Goal: Navigation & Orientation: Find specific page/section

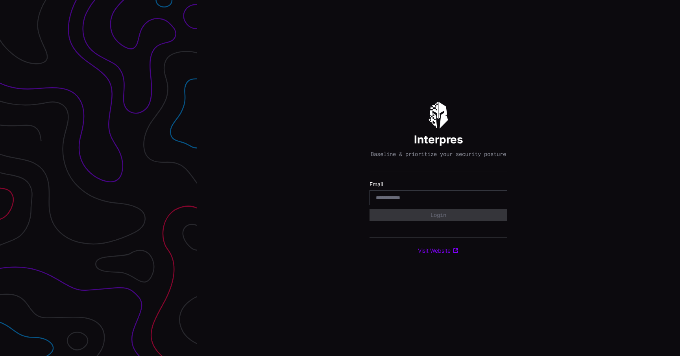
click at [429, 182] on div "Interpres Baseline & prioritize your security posture Email Login Visit Website" at bounding box center [438, 178] width 138 height 153
click at [424, 205] on div at bounding box center [438, 197] width 138 height 15
click at [424, 201] on input "email" at bounding box center [438, 197] width 125 height 7
type input "**********"
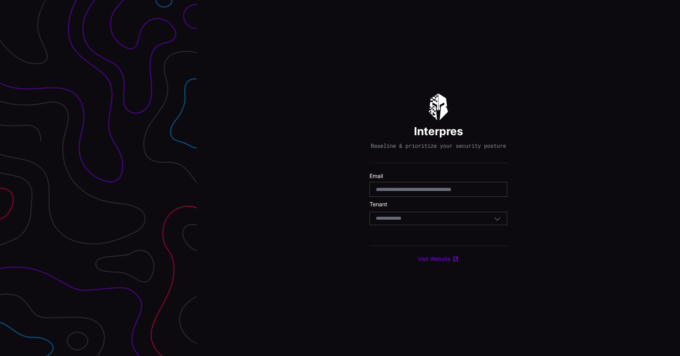
click at [428, 222] on div "Select Tenant" at bounding box center [435, 218] width 118 height 7
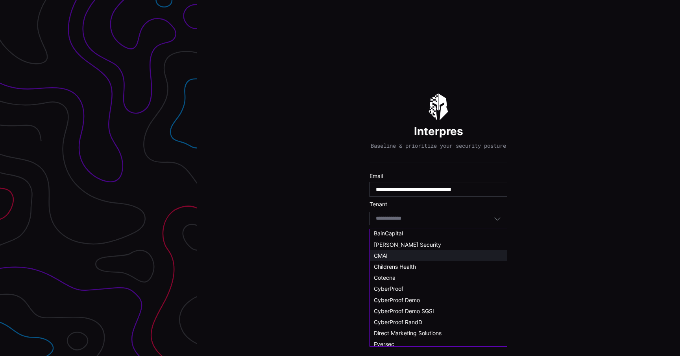
scroll to position [25, 0]
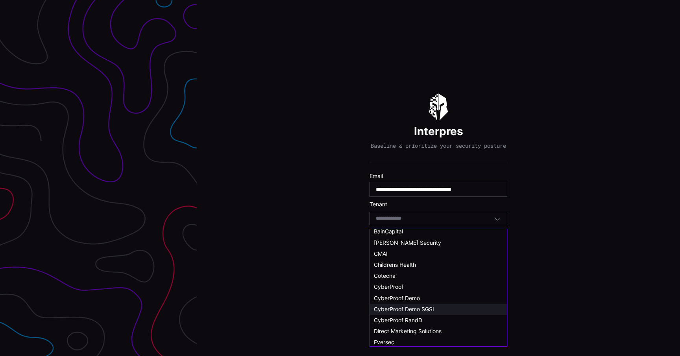
click at [413, 310] on span "CyberProof Demo SGSI" at bounding box center [404, 309] width 60 height 7
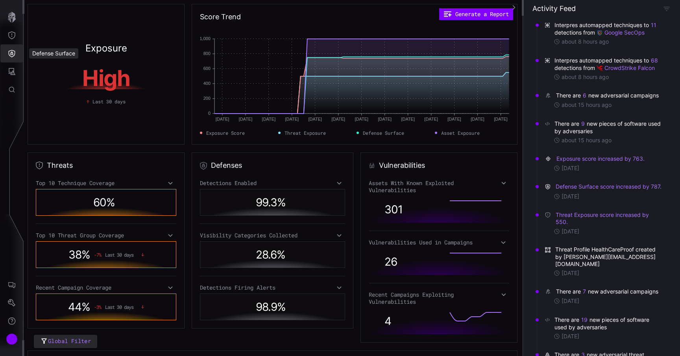
click at [19, 52] on button "Defense Surface" at bounding box center [11, 53] width 23 height 18
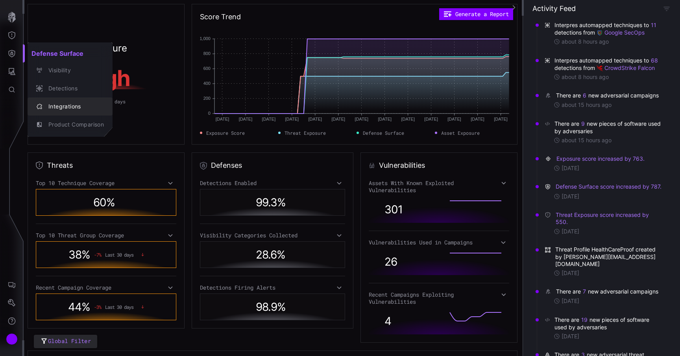
click at [65, 109] on div "Integrations" at bounding box center [73, 107] width 59 height 10
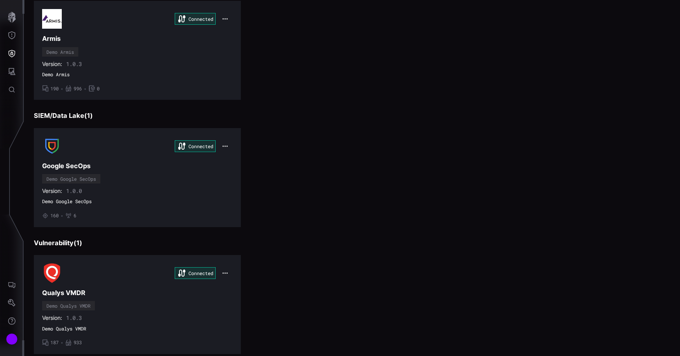
scroll to position [354, 0]
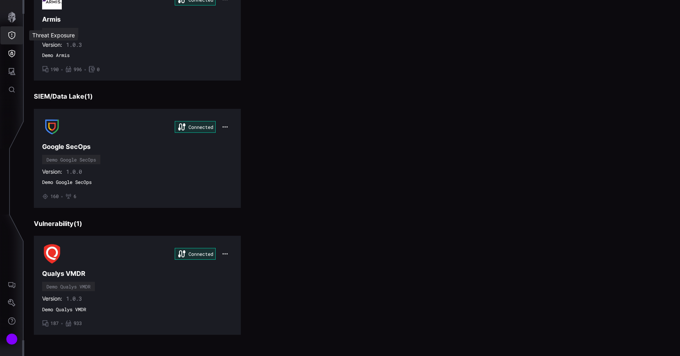
click at [12, 33] on icon "Threat Exposure" at bounding box center [12, 35] width 8 height 8
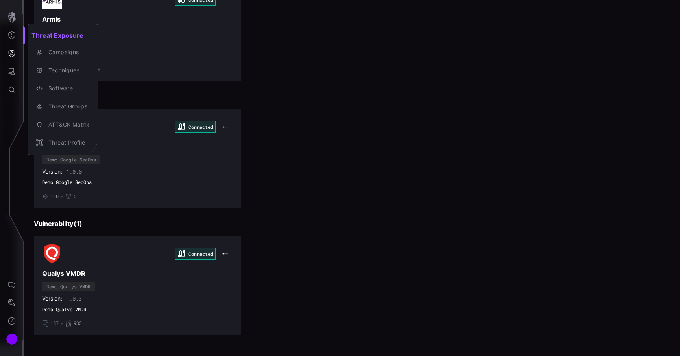
click at [10, 72] on div at bounding box center [340, 178] width 680 height 356
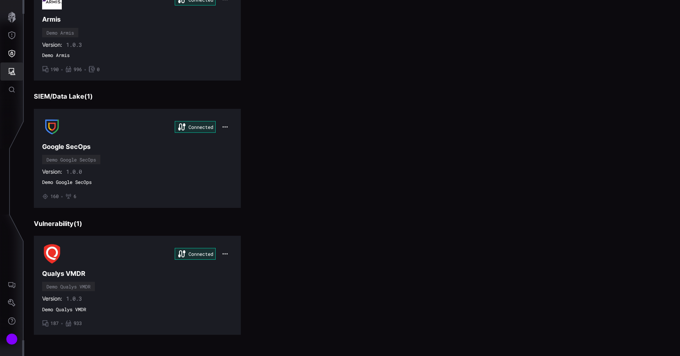
click at [10, 72] on icon "Attack Surface" at bounding box center [12, 71] width 7 height 7
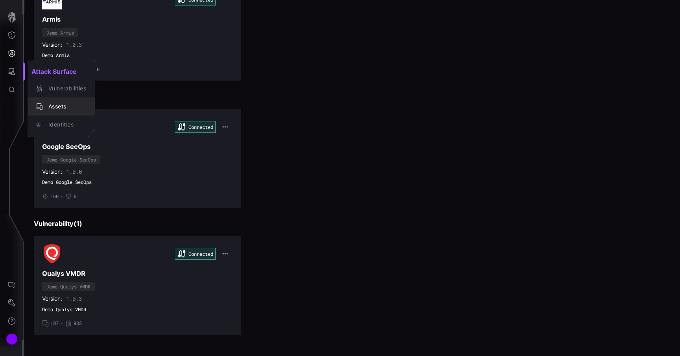
click at [55, 111] on div "Assets" at bounding box center [65, 107] width 42 height 10
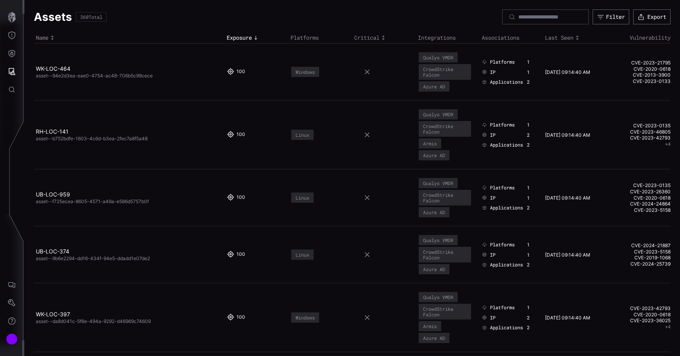
click at [83, 75] on span "asset--94e2d3ea-eae0-4754-ac48-706b5c99cece" at bounding box center [94, 76] width 117 height 6
click at [58, 70] on link "WK-LOC-464" at bounding box center [53, 68] width 35 height 7
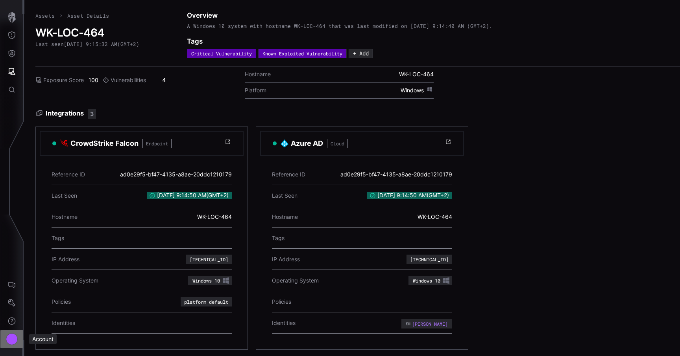
click at [13, 345] on button "Account" at bounding box center [11, 339] width 23 height 18
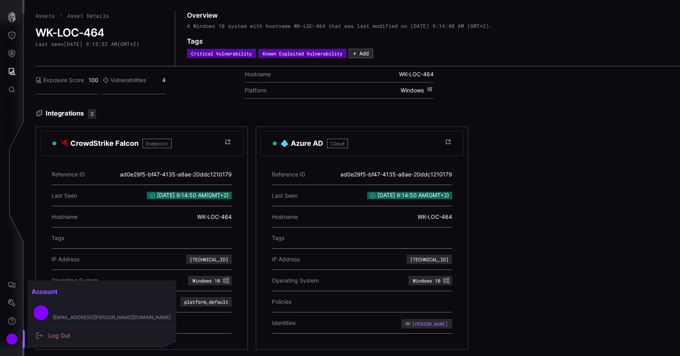
click at [26, 221] on div at bounding box center [340, 178] width 680 height 356
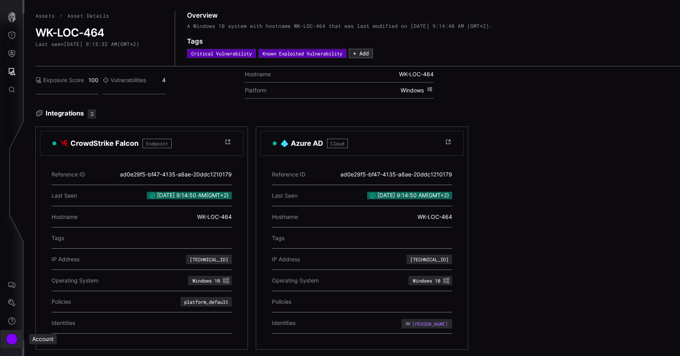
click at [14, 335] on div "Account" at bounding box center [12, 339] width 12 height 12
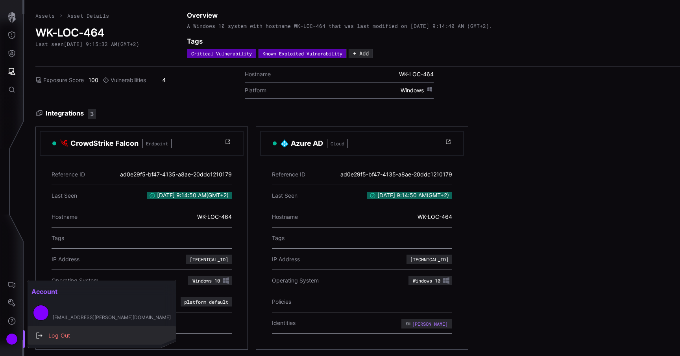
click at [60, 337] on div "Log Out" at bounding box center [105, 336] width 123 height 10
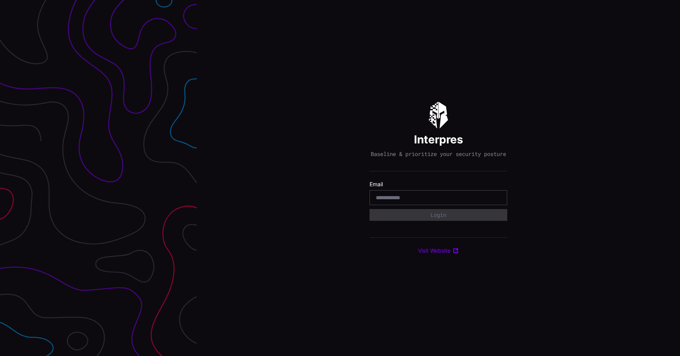
click at [588, 175] on div "Interpres Baseline & prioritize your security posture Email Login Visit Website" at bounding box center [438, 178] width 483 height 356
click at [417, 201] on input "email" at bounding box center [438, 197] width 125 height 7
click at [420, 199] on input "email" at bounding box center [438, 197] width 125 height 7
click at [473, 171] on hr at bounding box center [438, 171] width 138 height 0
click at [445, 194] on div at bounding box center [438, 197] width 138 height 15
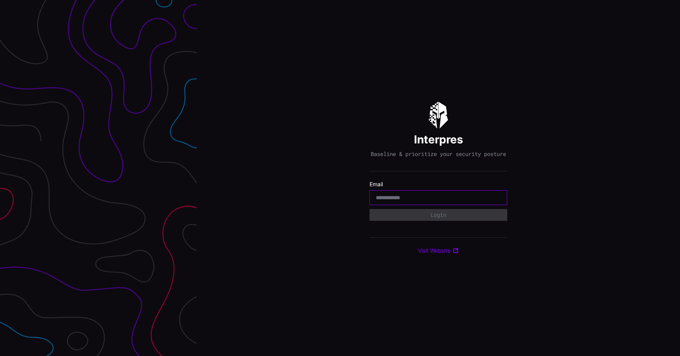
click at [427, 201] on input "email" at bounding box center [438, 197] width 125 height 7
type input "**********"
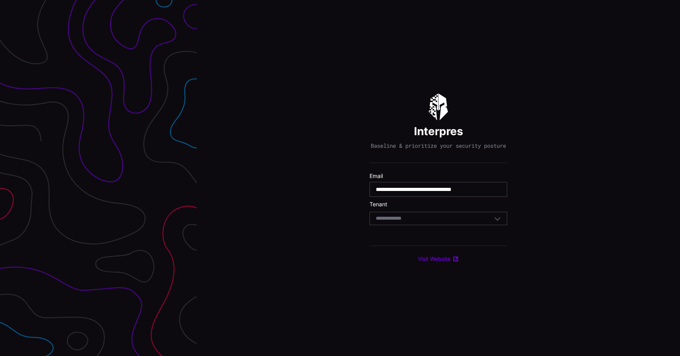
click at [446, 220] on div "Select Tenant" at bounding box center [435, 218] width 118 height 7
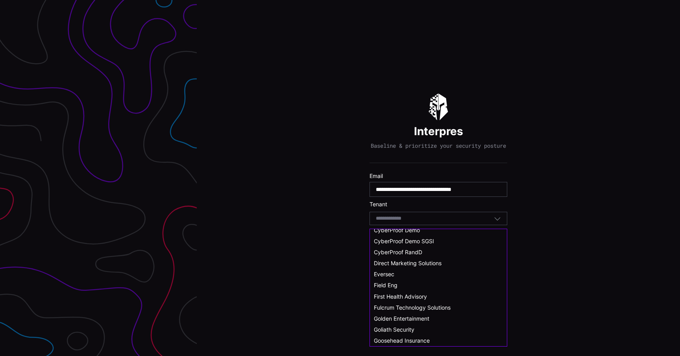
scroll to position [101, 0]
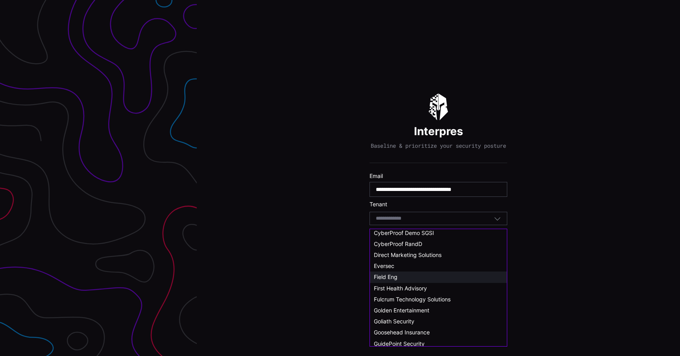
click at [404, 276] on div "Field Eng" at bounding box center [438, 277] width 129 height 7
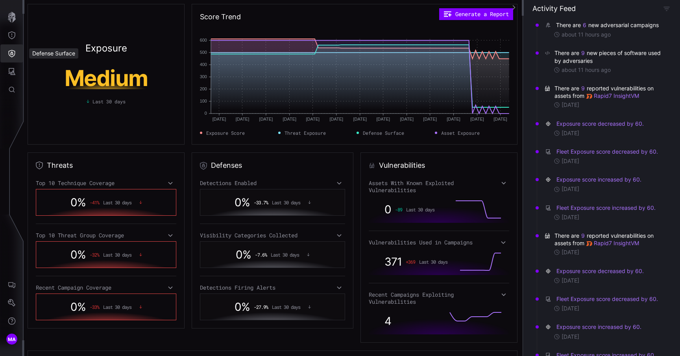
click at [10, 51] on icon "Defense Surface" at bounding box center [12, 54] width 8 height 8
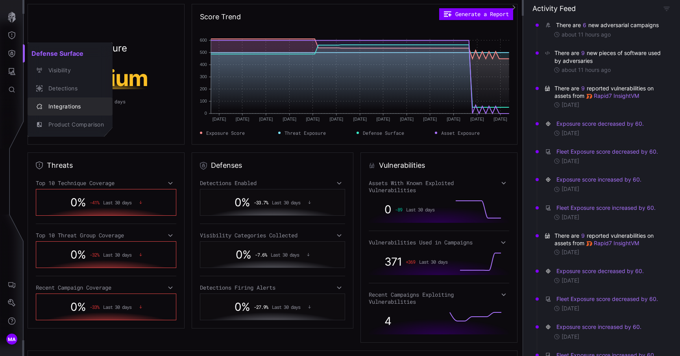
click at [59, 102] on div "Integrations" at bounding box center [73, 107] width 59 height 10
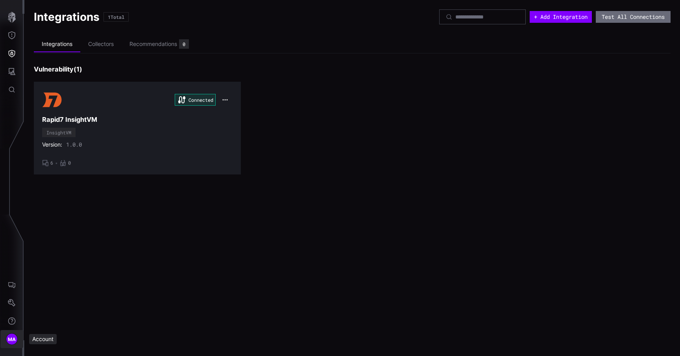
click at [13, 344] on div "MA" at bounding box center [12, 339] width 12 height 12
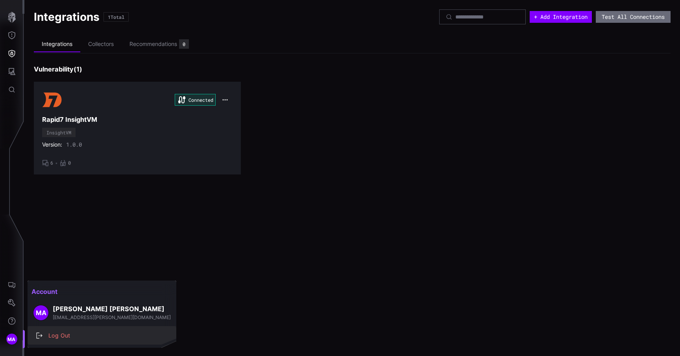
click at [58, 335] on div "Log Out" at bounding box center [105, 336] width 123 height 10
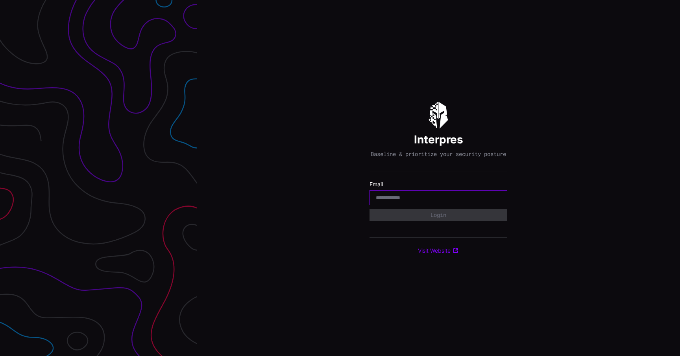
type input "**********"
